Goal: Check status

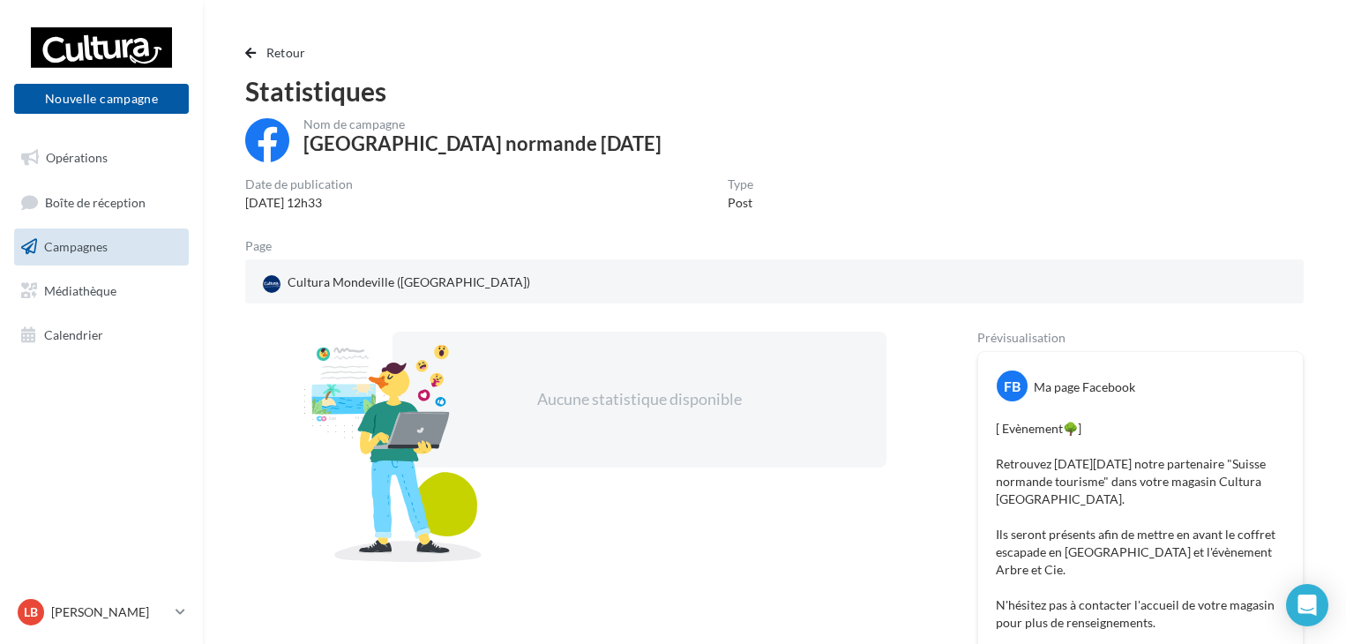
scroll to position [407, 0]
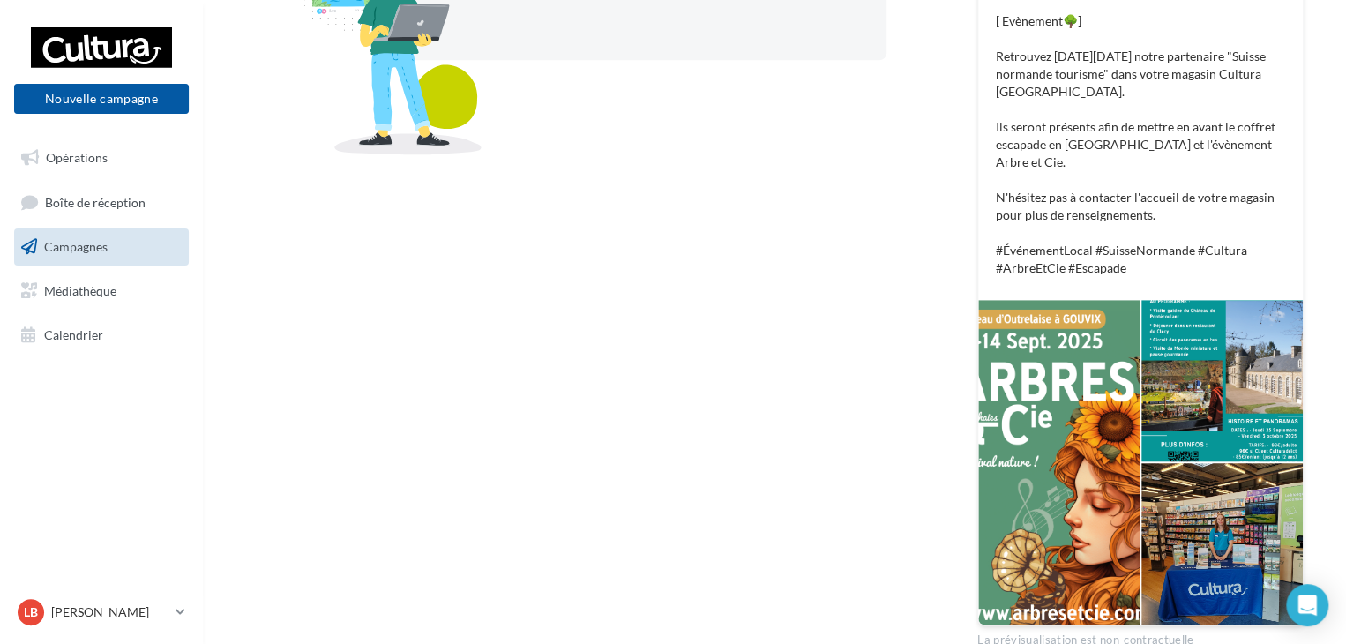
drag, startPoint x: 88, startPoint y: 241, endPoint x: 101, endPoint y: 249, distance: 14.7
click at [88, 241] on span "Campagnes" at bounding box center [75, 246] width 63 height 15
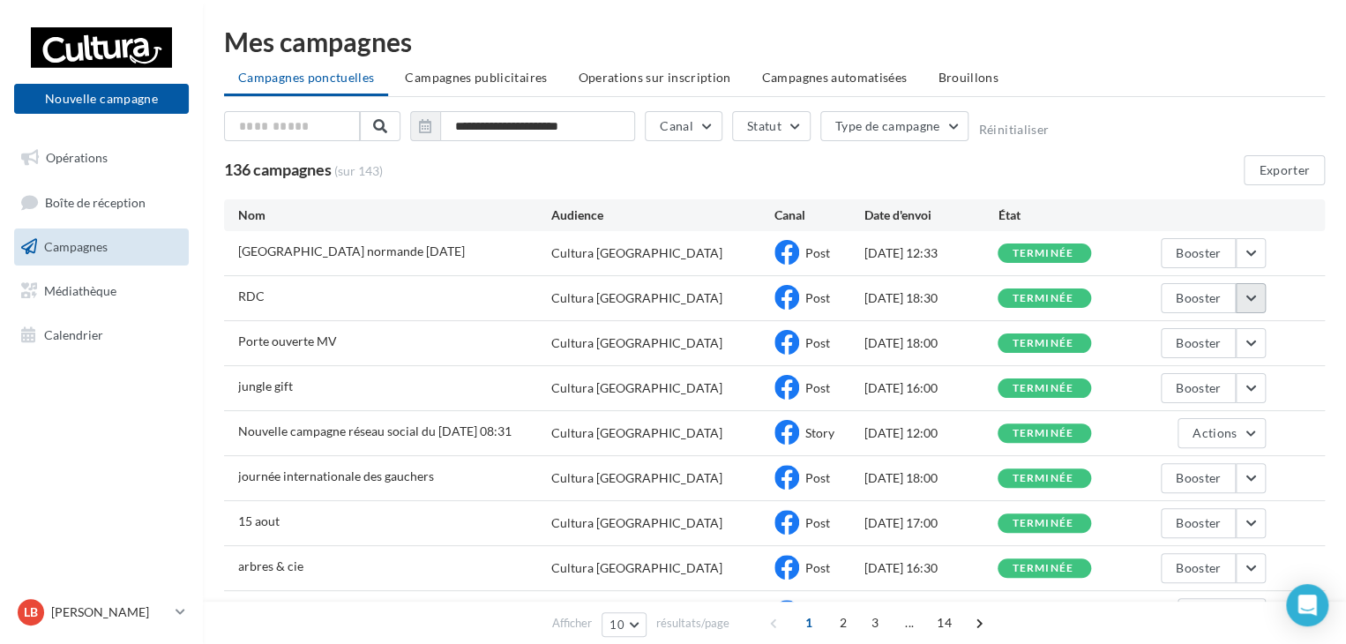
click at [1251, 298] on button "button" at bounding box center [1250, 298] width 30 height 30
click at [1192, 346] on button "Voir les résultats" at bounding box center [1177, 340] width 176 height 46
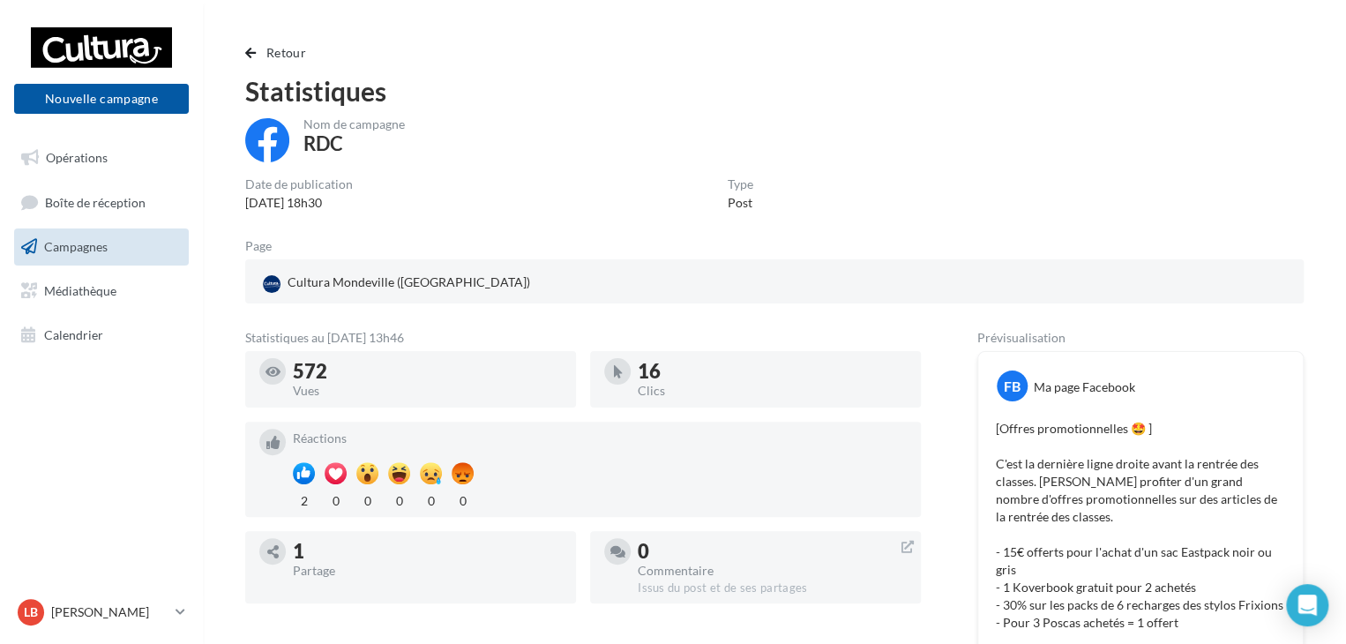
drag, startPoint x: 239, startPoint y: 52, endPoint x: 252, endPoint y: 53, distance: 13.3
click at [241, 52] on div "Retour Statistiques Nom de campagne RDC Date de publication 21/08/2025 18h30 Ty…" at bounding box center [774, 557] width 1101 height 1031
click at [252, 53] on span "button" at bounding box center [250, 53] width 11 height 12
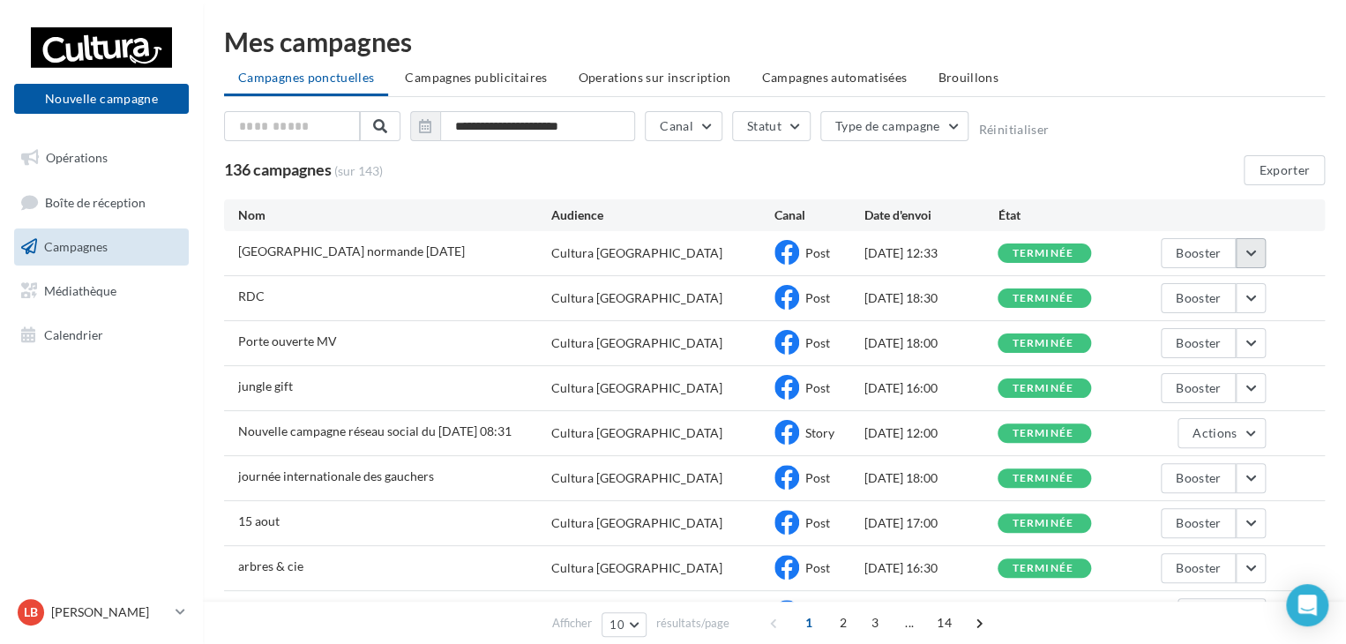
click at [1258, 246] on button "button" at bounding box center [1250, 253] width 30 height 30
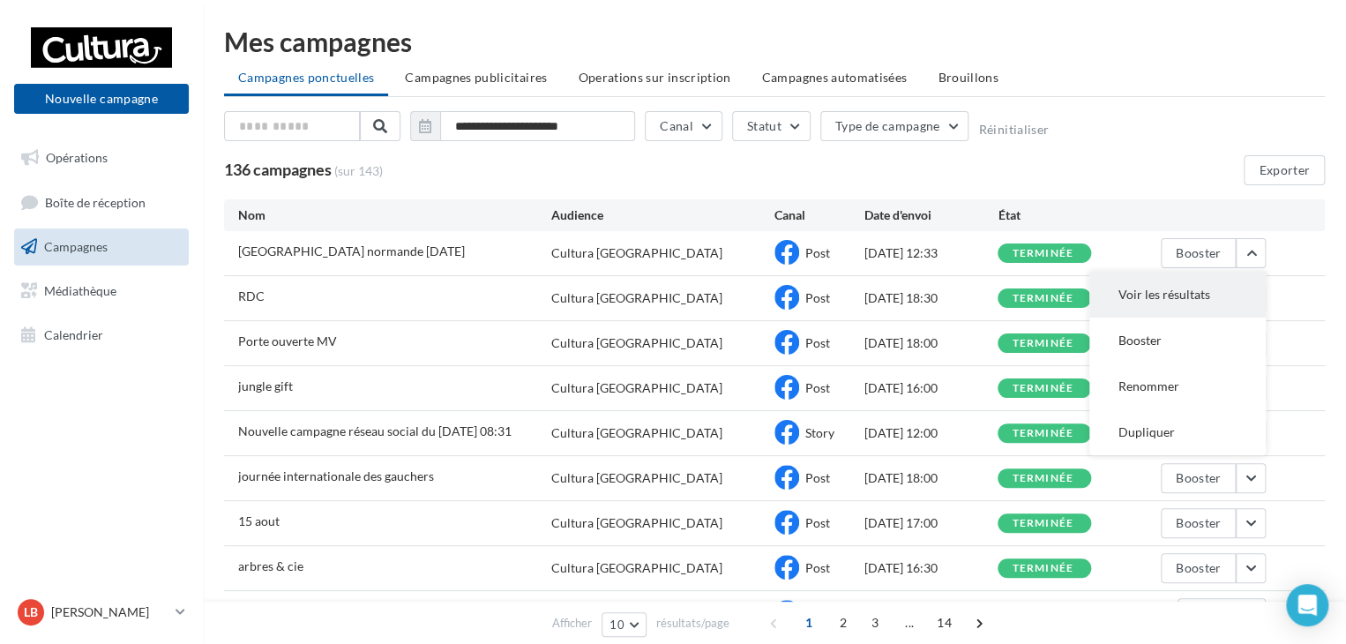
click at [1213, 287] on button "Voir les résultats" at bounding box center [1177, 295] width 176 height 46
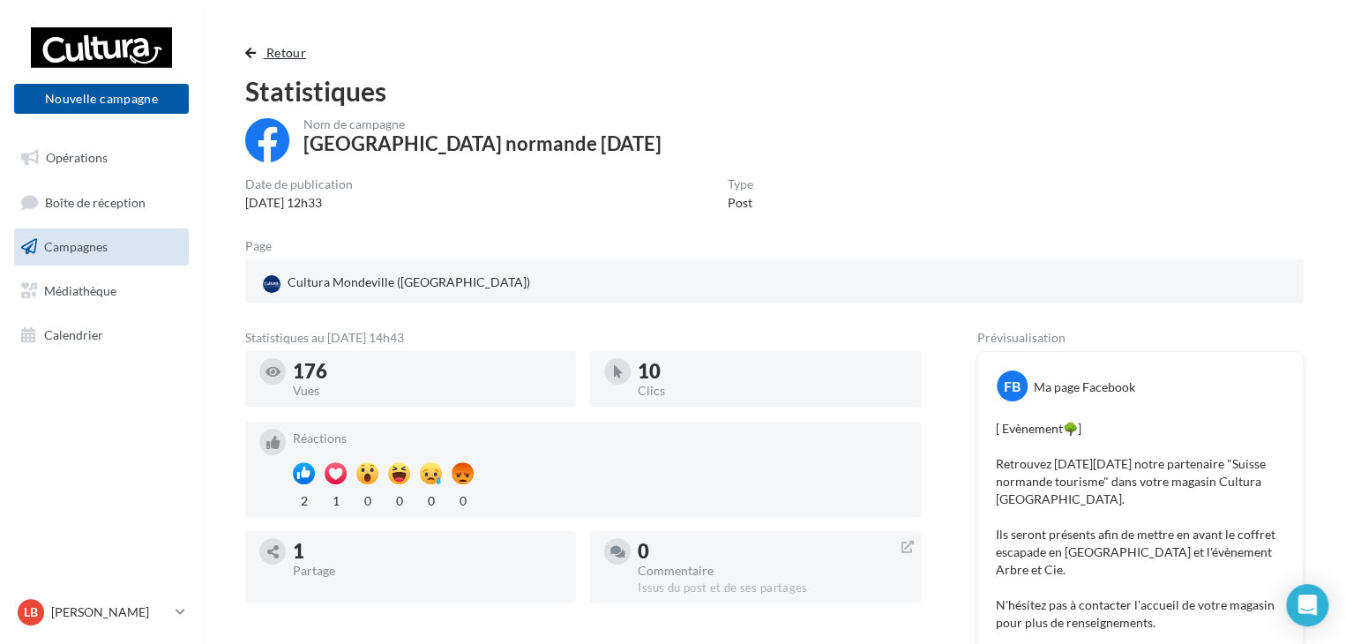
click at [256, 56] on span "button" at bounding box center [250, 53] width 11 height 12
